Goal: Transaction & Acquisition: Book appointment/travel/reservation

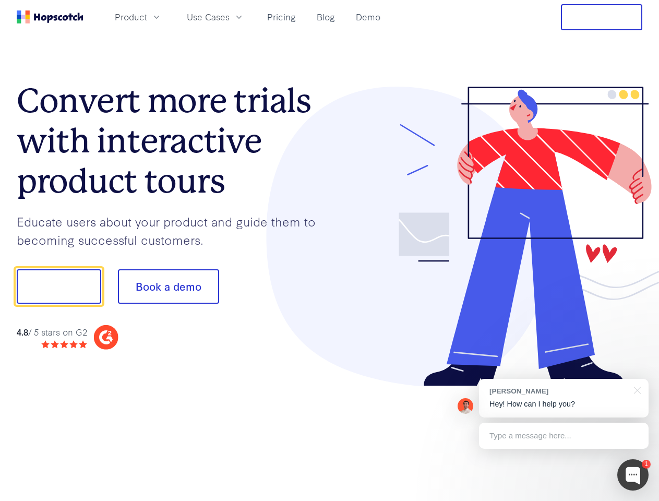
click at [330, 251] on div at bounding box center [486, 237] width 313 height 300
click at [147, 17] on span "Product" at bounding box center [131, 16] width 32 height 13
click at [230, 17] on span "Use Cases" at bounding box center [208, 16] width 43 height 13
click at [602, 17] on button "Free Trial" at bounding box center [601, 17] width 81 height 26
click at [58, 287] on button "Show me!" at bounding box center [59, 286] width 85 height 34
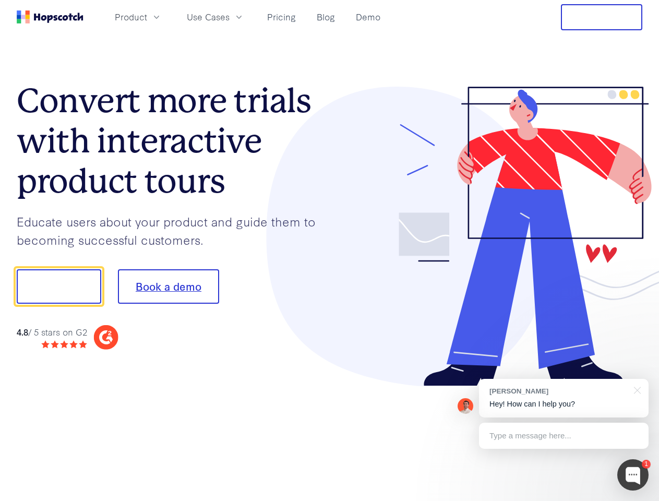
click at [168, 287] on button "Book a demo" at bounding box center [168, 286] width 101 height 34
click at [633, 475] on div at bounding box center [632, 474] width 31 height 31
click at [564, 398] on div "[PERSON_NAME] Hey! How can I help you?" at bounding box center [564, 398] width 170 height 39
click at [636, 389] on div at bounding box center [551, 285] width 196 height 348
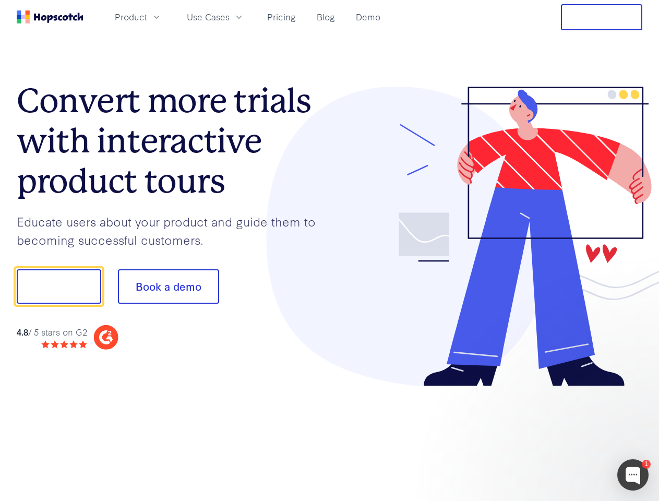
click at [564, 436] on div at bounding box center [551, 285] width 196 height 348
